Goal: Task Accomplishment & Management: Manage account settings

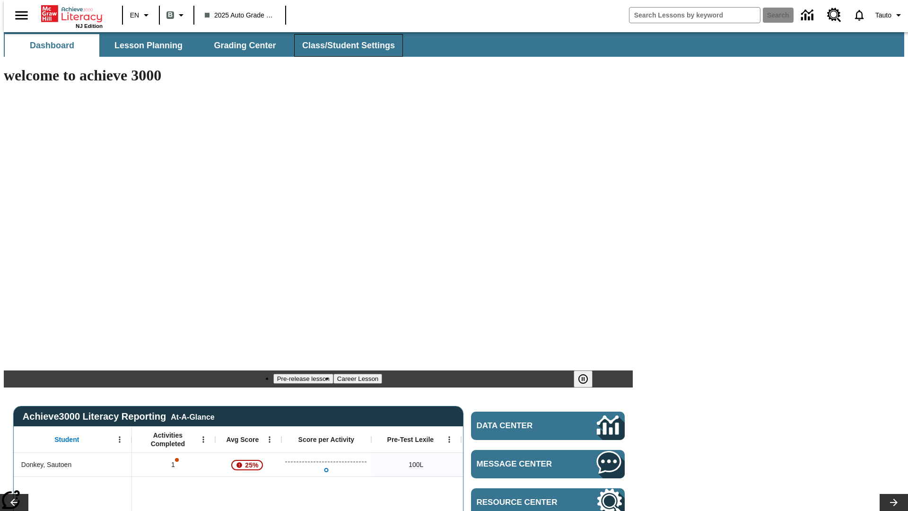
click at [343, 45] on span "Class/Student Settings" at bounding box center [348, 45] width 93 height 11
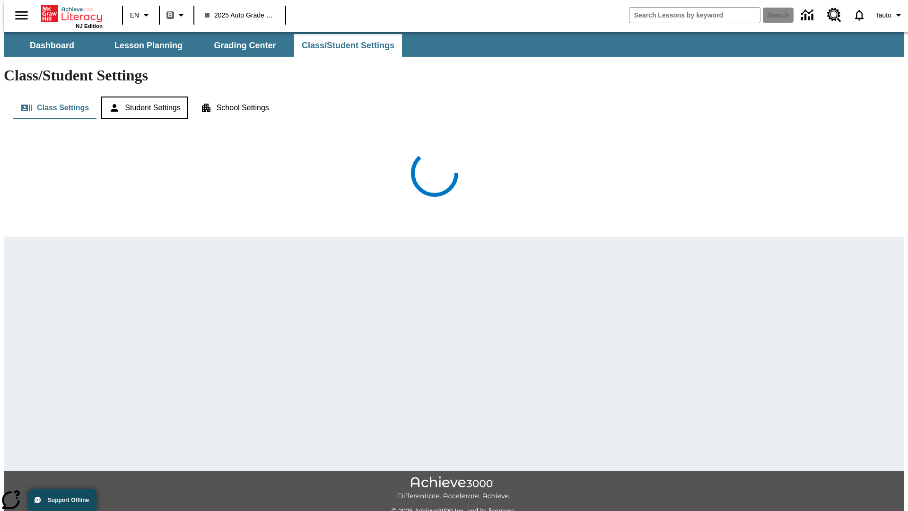
click at [142, 96] on button "Student Settings" at bounding box center [144, 107] width 87 height 23
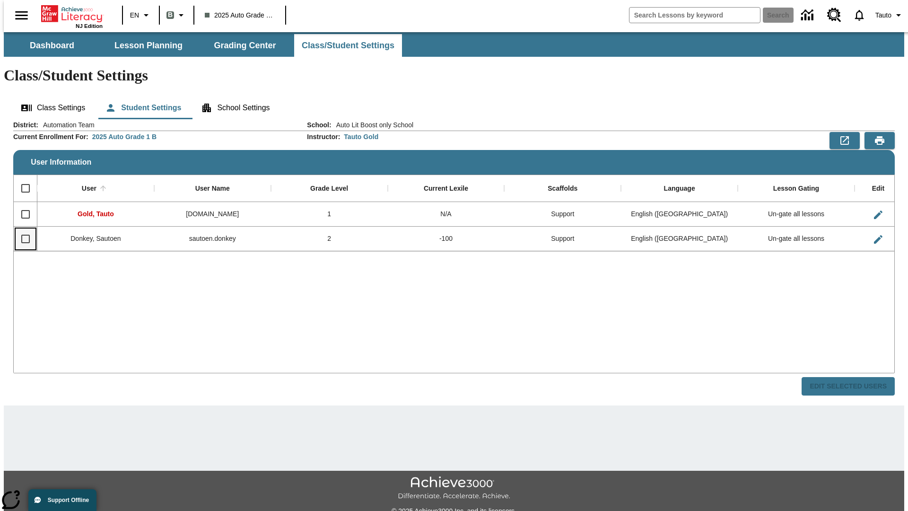
click at [21, 229] on input "Select row" at bounding box center [26, 239] width 20 height 20
checkbox input "true"
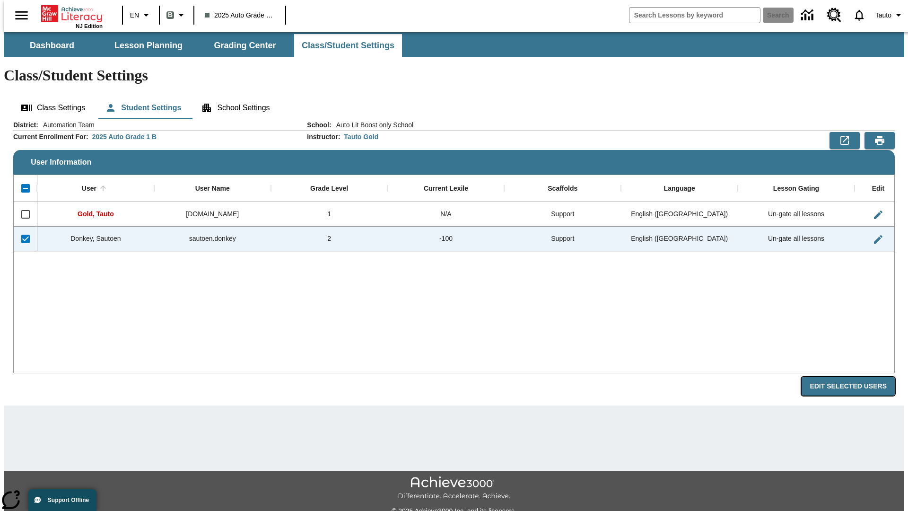
click at [855, 377] on button "Edit Selected Users" at bounding box center [847, 386] width 93 height 18
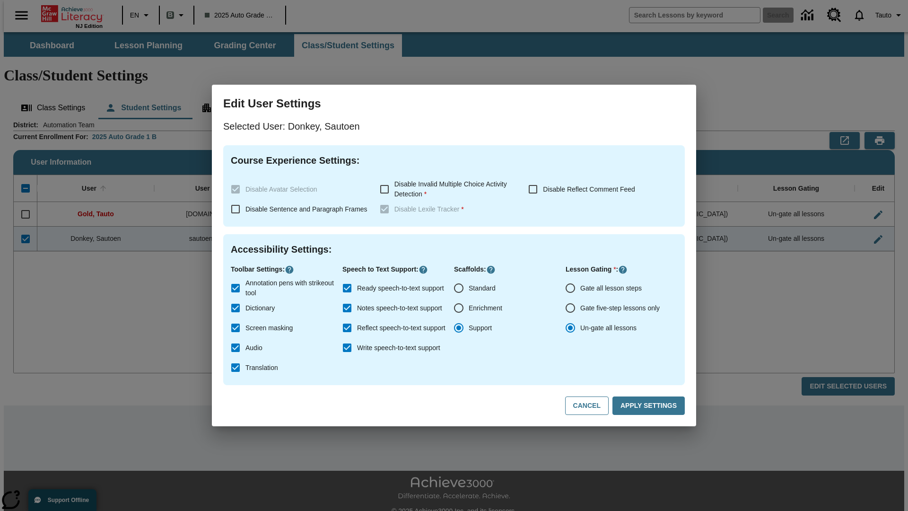
click at [570, 288] on input "Gate all lesson steps" at bounding box center [570, 288] width 20 height 20
click at [650, 406] on button "Apply Settings" at bounding box center [648, 405] width 72 height 18
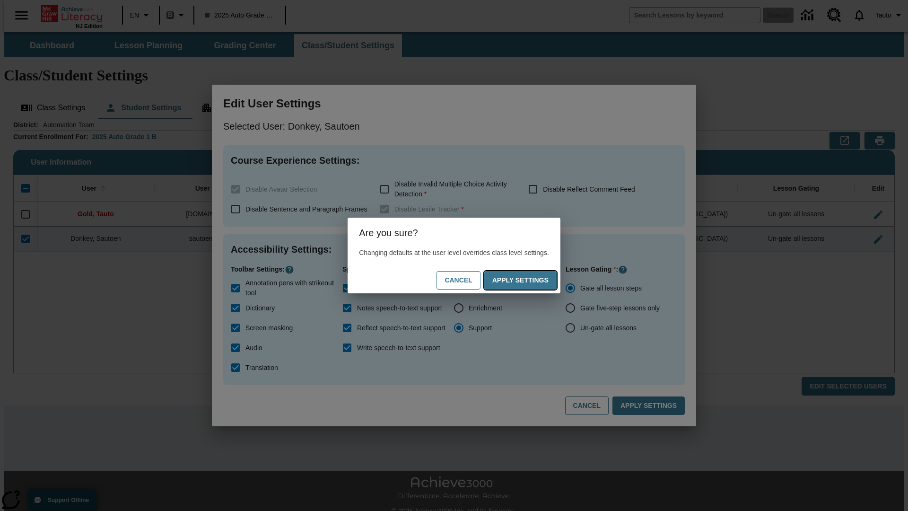
click at [529, 280] on button "Apply Settings" at bounding box center [520, 280] width 72 height 18
radio input "false"
radio input "true"
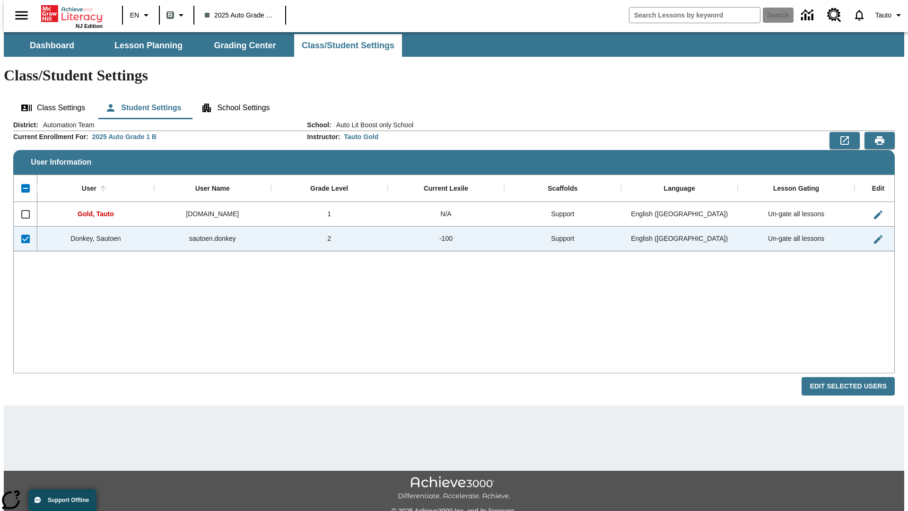
checkbox input "false"
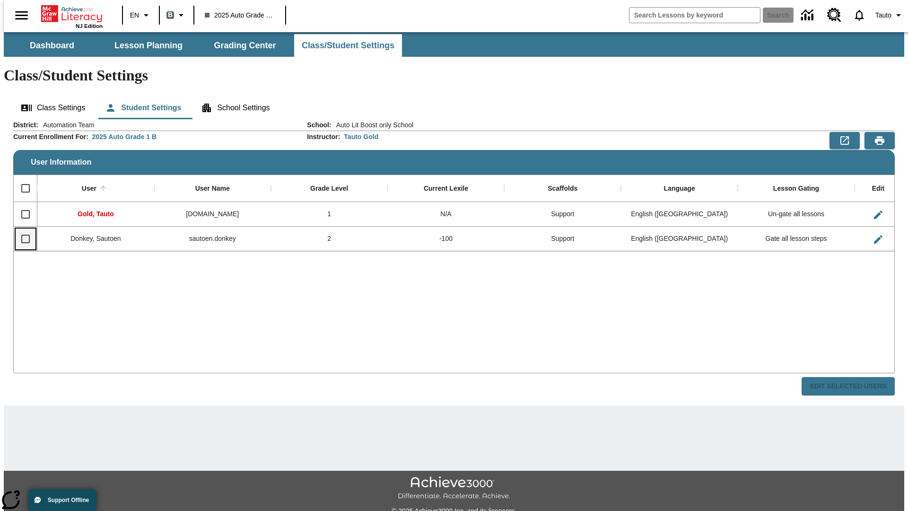
click at [21, 229] on input "Select row" at bounding box center [26, 239] width 20 height 20
checkbox input "true"
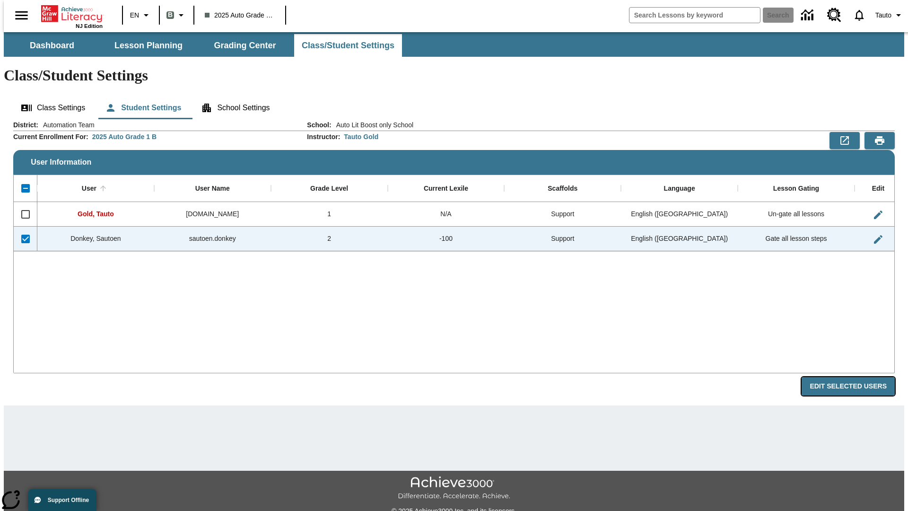
click at [855, 377] on button "Edit Selected Users" at bounding box center [847, 386] width 93 height 18
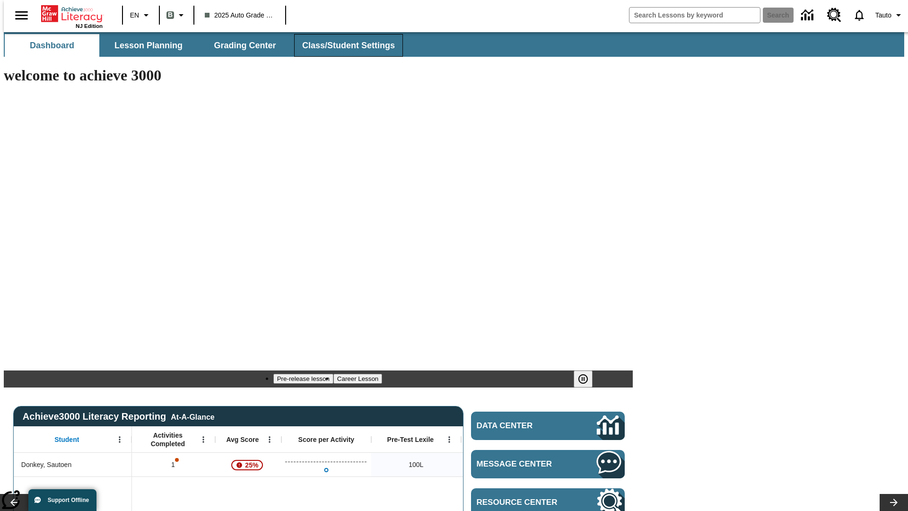
click at [343, 45] on span "Class/Student Settings" at bounding box center [348, 45] width 93 height 11
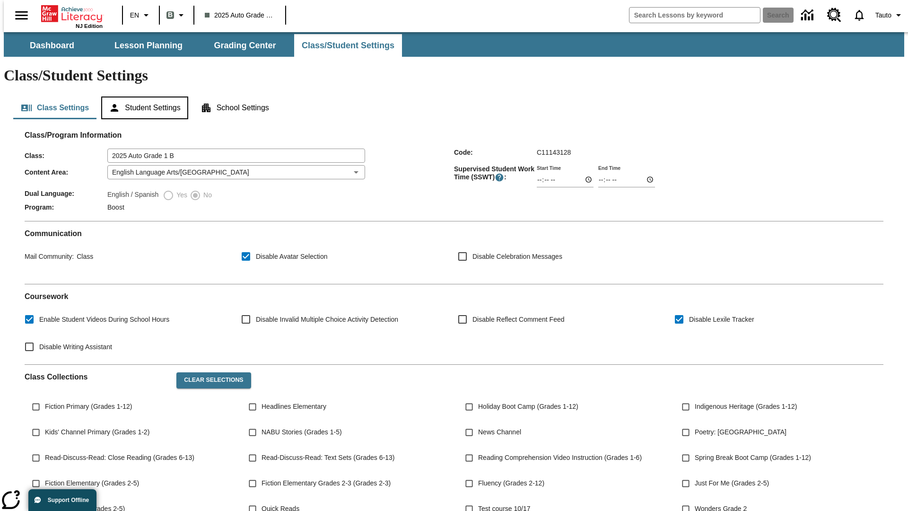
click at [142, 96] on button "Student Settings" at bounding box center [144, 107] width 87 height 23
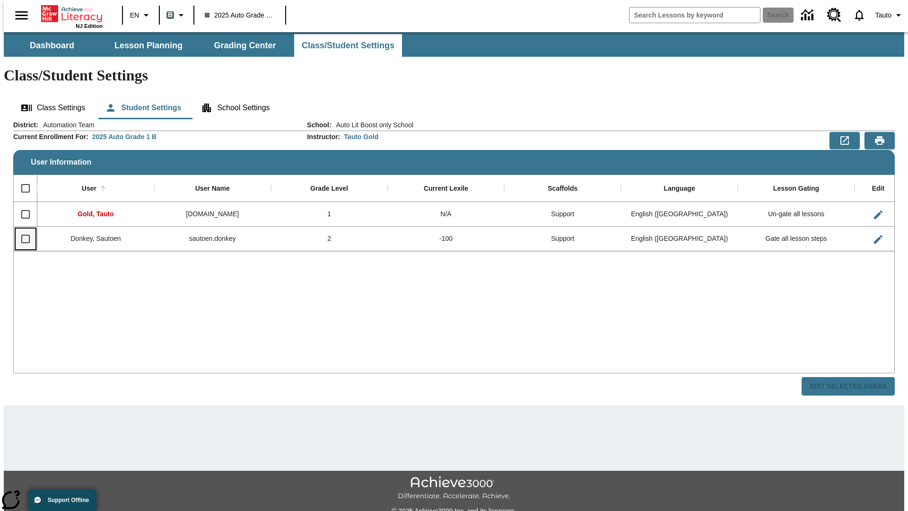
click at [21, 229] on input "Select row" at bounding box center [26, 239] width 20 height 20
checkbox input "true"
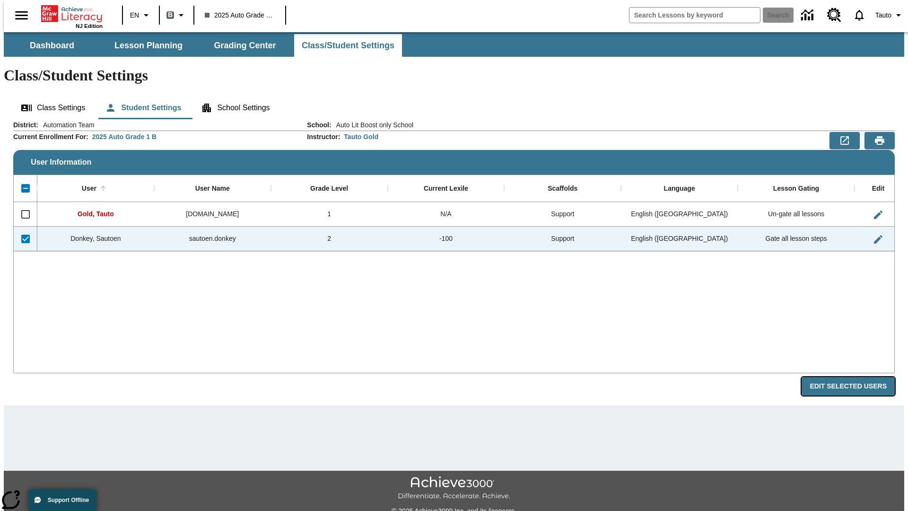
click at [855, 377] on button "Edit Selected Users" at bounding box center [847, 386] width 93 height 18
